Goal: Find specific page/section: Find specific page/section

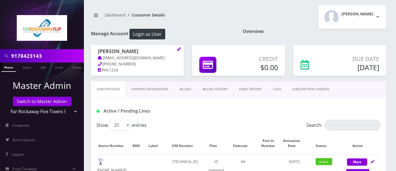
drag, startPoint x: 61, startPoint y: 55, endPoint x: 0, endPoint y: 51, distance: 61.3
click at [0, 51] on div "9178423143" at bounding box center [42, 55] width 84 height 13
paste input "8084648089"
type input "8084648089"
click at [8, 67] on link "Phone" at bounding box center [8, 67] width 15 height 9
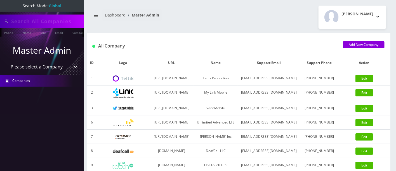
type input "8084648089"
click at [7, 31] on link "Phone" at bounding box center [8, 32] width 15 height 9
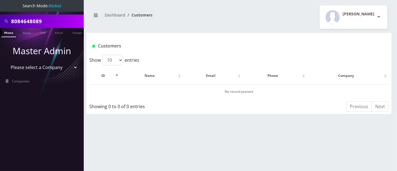
drag, startPoint x: 34, startPoint y: 19, endPoint x: 0, endPoint y: 15, distance: 34.1
click at [0, 15] on div "8084648089" at bounding box center [42, 21] width 84 height 13
